Goal: Task Accomplishment & Management: Complete application form

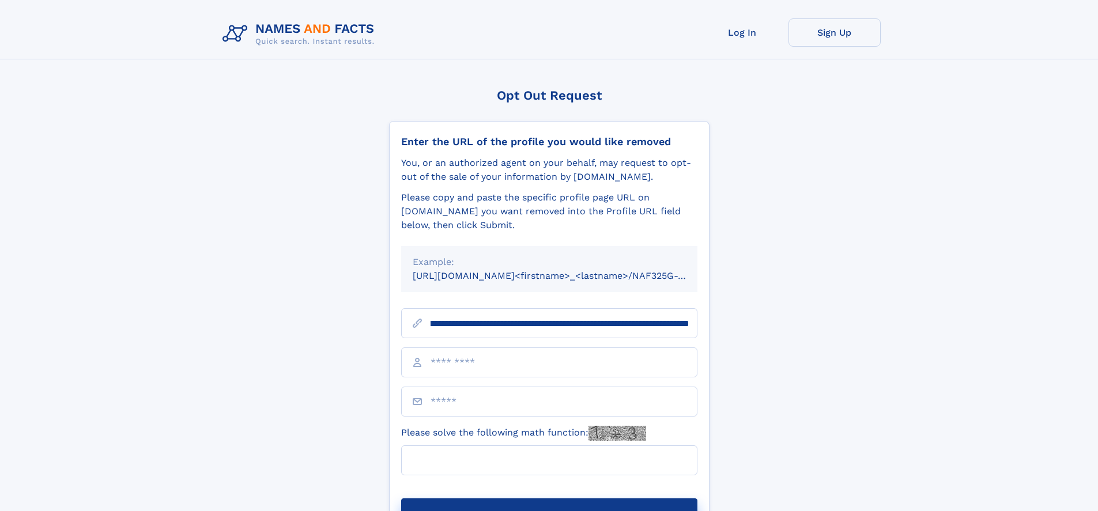
scroll to position [0, 154]
type input "**********"
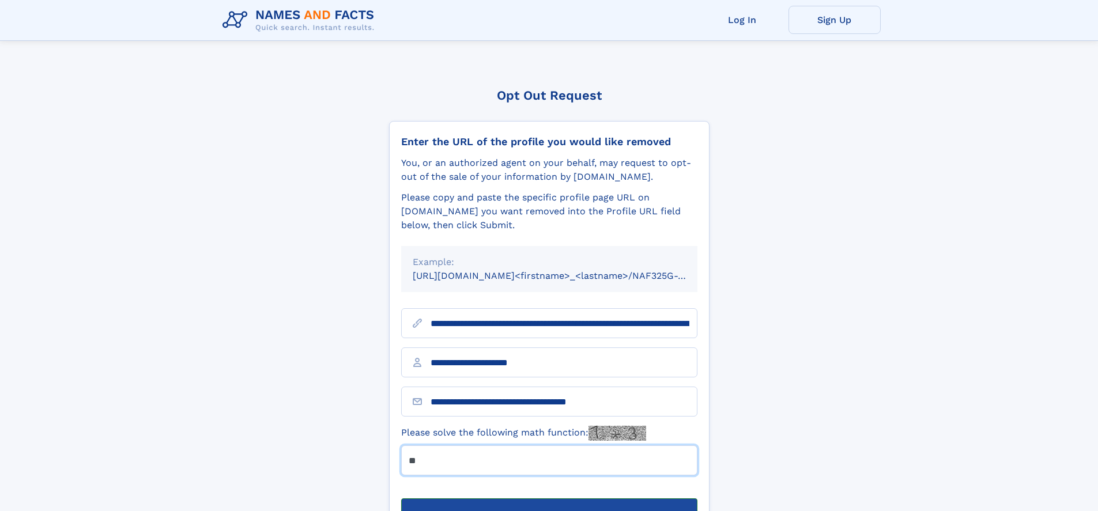
type input "**"
click at [549, 499] on button "Submit Opt Out Request" at bounding box center [549, 517] width 296 height 37
